Goal: Task Accomplishment & Management: Use online tool/utility

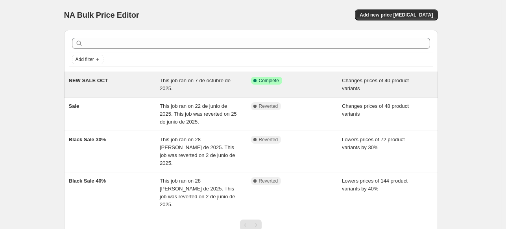
click at [180, 86] on div "This job ran on 7 de octubre de 2025." at bounding box center [205, 85] width 91 height 16
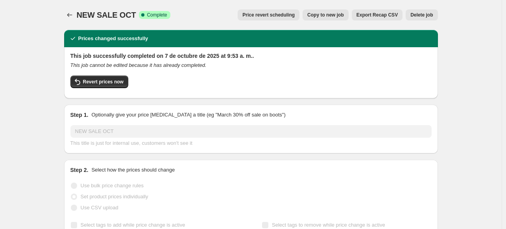
click at [340, 15] on span "Copy to new job" at bounding box center [325, 15] width 37 height 6
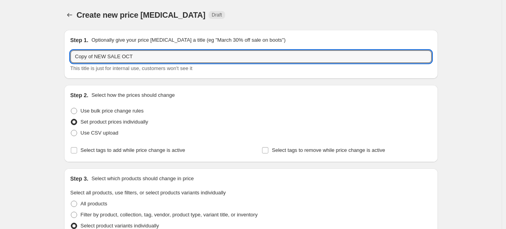
drag, startPoint x: 96, startPoint y: 57, endPoint x: 47, endPoint y: 52, distance: 49.1
click at [89, 55] on input "NEW SALE OCT" at bounding box center [250, 56] width 361 height 13
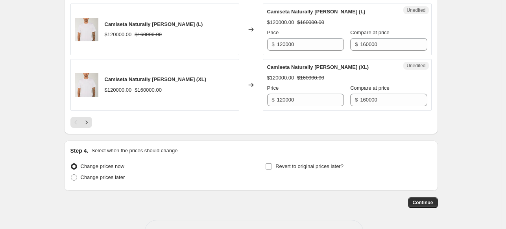
scroll to position [1305, 0]
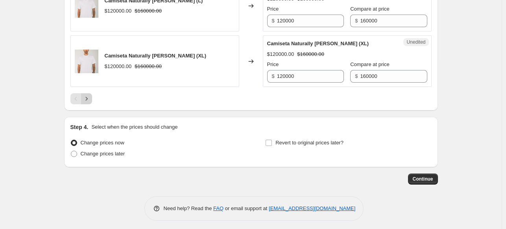
type input "NEW IN SALE OCT"
click at [87, 93] on button "Next" at bounding box center [86, 98] width 11 height 11
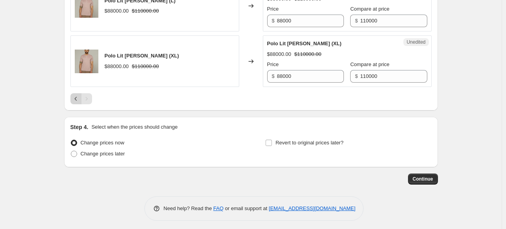
click at [77, 97] on icon "Previous" at bounding box center [75, 99] width 2 height 4
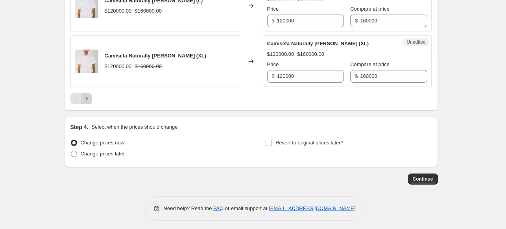
click at [90, 95] on icon "Next" at bounding box center [87, 99] width 8 height 8
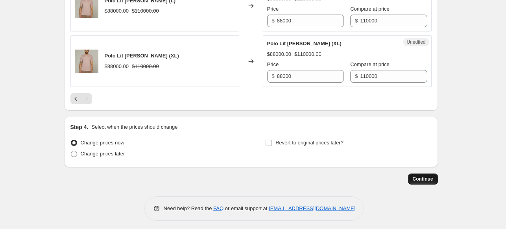
click at [431, 177] on span "Continue" at bounding box center [423, 179] width 20 height 6
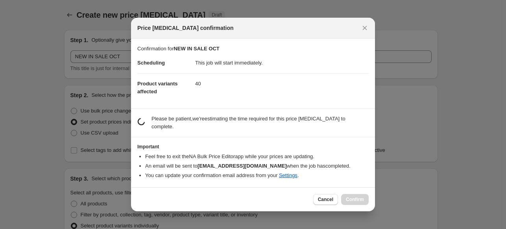
scroll to position [0, 0]
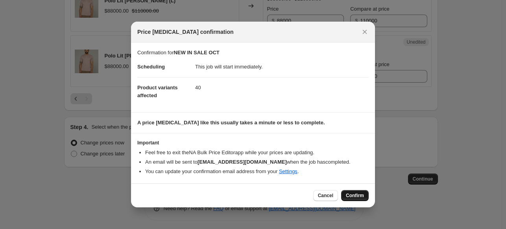
click at [354, 197] on span "Confirm" at bounding box center [355, 195] width 18 height 6
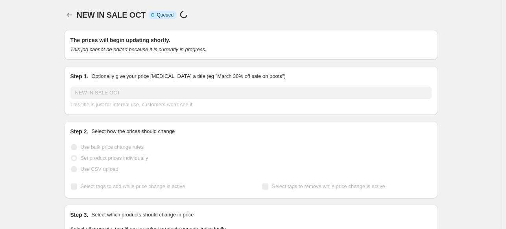
scroll to position [1305, 0]
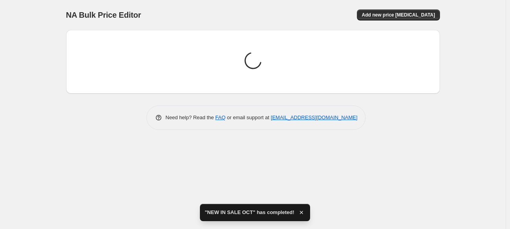
click at [175, 106] on div "Need help? Read the FAQ or email support at [EMAIL_ADDRESS][DOMAIN_NAME]" at bounding box center [255, 117] width 219 height 24
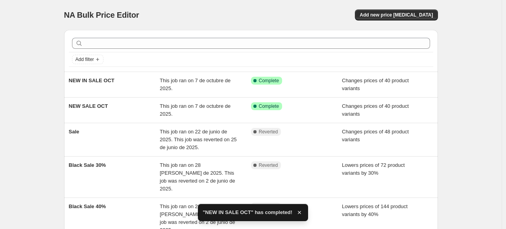
click at [175, 106] on span "This job ran on 7 de octubre de 2025." at bounding box center [195, 110] width 71 height 14
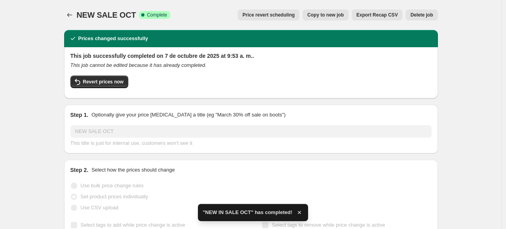
click at [431, 13] on span "Delete job" at bounding box center [421, 15] width 22 height 6
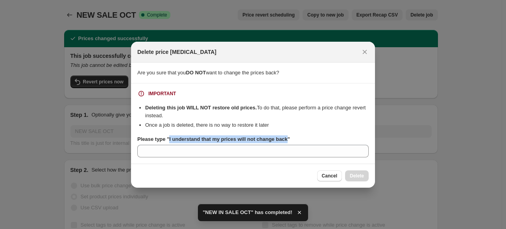
drag, startPoint x: 168, startPoint y: 140, endPoint x: 284, endPoint y: 140, distance: 115.2
click at [284, 140] on b "Please type "I understand that my prices will not change back"" at bounding box center [213, 139] width 153 height 6
copy b "I understand that my prices will not change back"
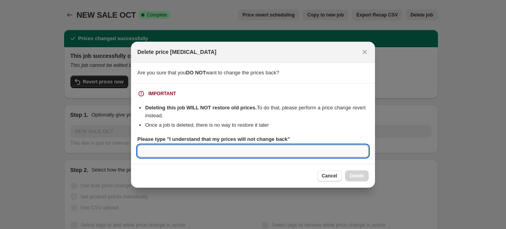
click at [300, 154] on input "Please type "I understand that my prices will not change back"" at bounding box center [252, 151] width 231 height 13
paste input "I understand that my prices will not change back"
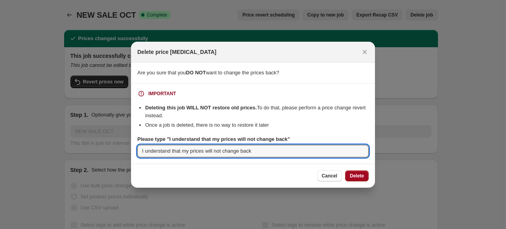
type input "I understand that my prices will not change back"
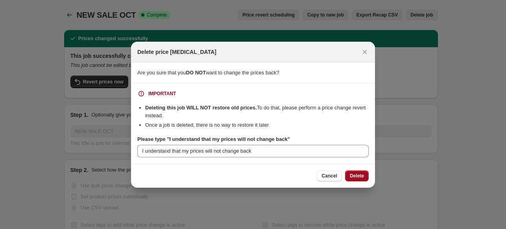
click at [363, 172] on button "Delete" at bounding box center [357, 175] width 24 height 11
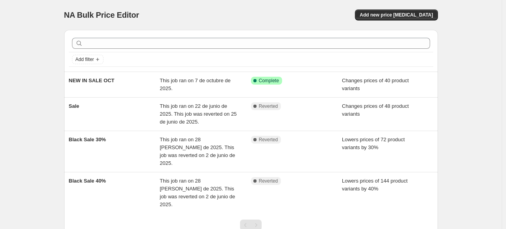
click at [258, 18] on div "NA Bulk Price Editor Add new price [MEDICAL_DATA]" at bounding box center [251, 14] width 374 height 11
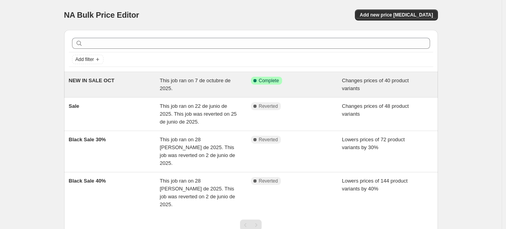
click at [176, 82] on span "This job ran on 7 de octubre de 2025." at bounding box center [195, 84] width 71 height 14
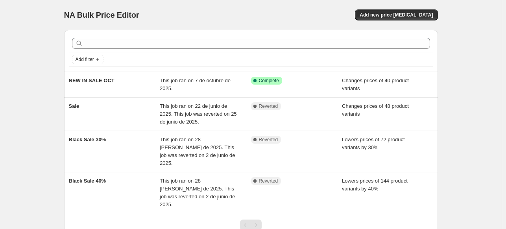
click at [28, 98] on div "NA Bulk Price Editor. This page is ready NA Bulk Price Editor Add new price cha…" at bounding box center [250, 145] width 501 height 291
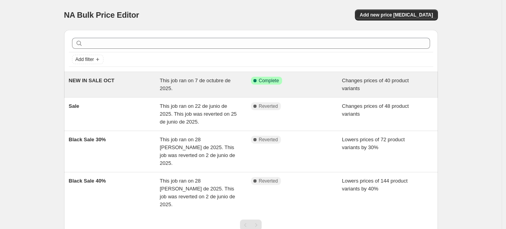
click at [139, 93] on div "NEW IN SALE OCT This job ran on 7 de octubre de 2025. Success Complete Complete…" at bounding box center [251, 84] width 374 height 25
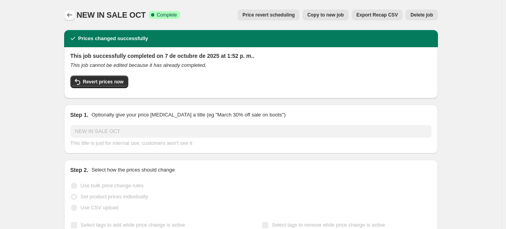
click at [75, 15] on button "Price change jobs" at bounding box center [69, 14] width 11 height 11
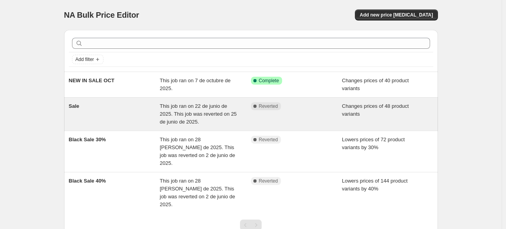
click at [140, 103] on div "Sale" at bounding box center [114, 114] width 91 height 24
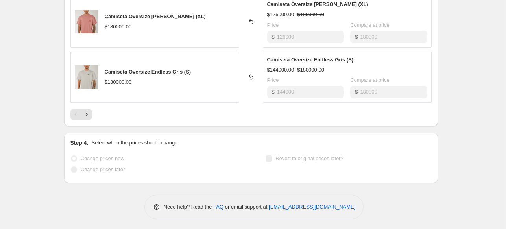
scroll to position [512, 0]
click at [90, 115] on icon "Next" at bounding box center [87, 114] width 8 height 8
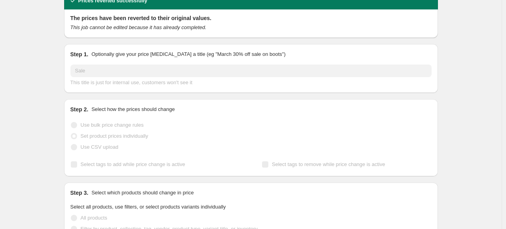
scroll to position [0, 0]
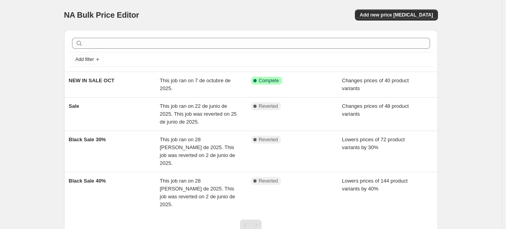
click at [458, 39] on div "NA Bulk Price Editor. This page is ready NA Bulk Price Editor Add new price cha…" at bounding box center [250, 145] width 501 height 291
click at [23, 85] on div "NA Bulk Price Editor. This page is ready NA Bulk Price Editor Add new price cha…" at bounding box center [250, 145] width 501 height 291
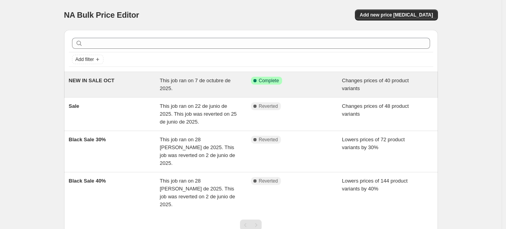
click at [159, 84] on div "NEW IN SALE OCT" at bounding box center [114, 85] width 91 height 16
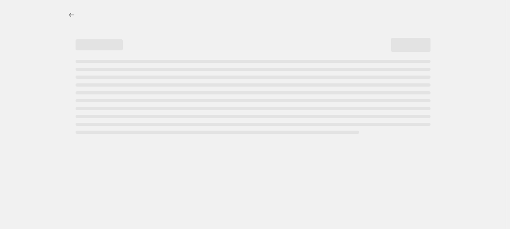
drag, startPoint x: 501, startPoint y: 157, endPoint x: 471, endPoint y: 131, distance: 39.6
click at [500, 157] on div at bounding box center [252, 114] width 505 height 229
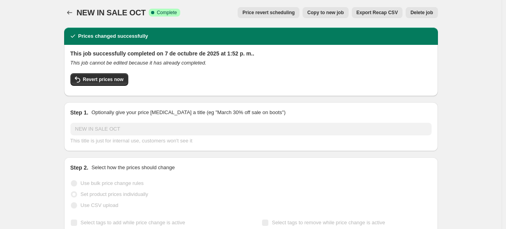
scroll to position [79, 0]
